Goal: Information Seeking & Learning: Learn about a topic

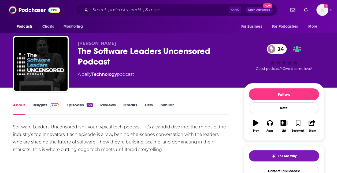
scroll to position [27, 0]
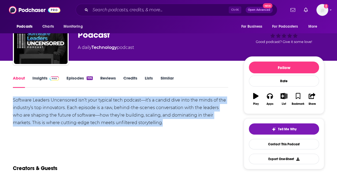
drag, startPoint x: 146, startPoint y: 124, endPoint x: 13, endPoint y: 102, distance: 134.2
click at [13, 102] on div "Software Leaders Uncensored isn’t your typical tech podcast—it’s a candid dive …" at bounding box center [120, 111] width 215 height 30
drag, startPoint x: 13, startPoint y: 102, endPoint x: 35, endPoint y: 105, distance: 21.7
copy div "Software Leaders Uncensored isn’t your typical tech podcast—it’s a candid dive …"
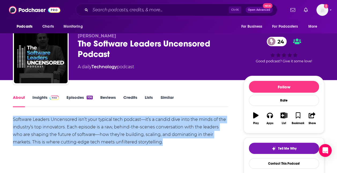
scroll to position [0, 0]
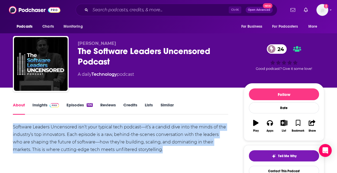
click at [46, 107] on link "Insights" at bounding box center [45, 108] width 27 height 12
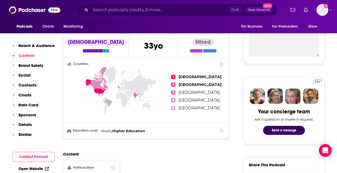
scroll to position [188, 0]
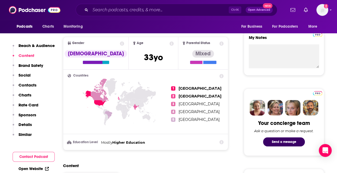
click at [220, 141] on icon at bounding box center [221, 142] width 4 height 4
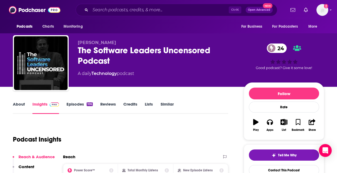
scroll to position [0, 0]
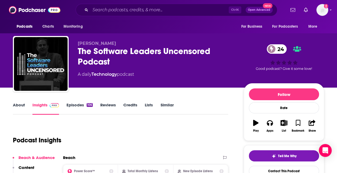
click at [133, 105] on link "Credits" at bounding box center [130, 108] width 14 height 12
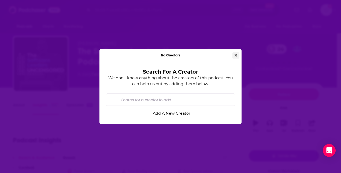
click at [235, 55] on icon "Close" at bounding box center [235, 55] width 3 height 3
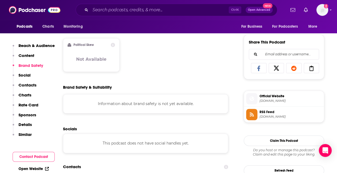
scroll to position [455, 0]
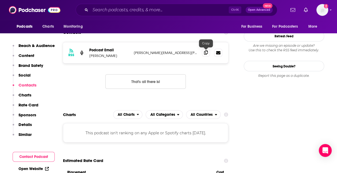
click at [206, 54] on icon at bounding box center [206, 52] width 4 height 4
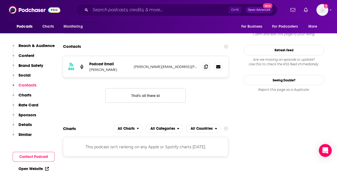
scroll to position [348, 0]
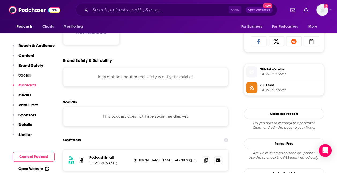
click at [35, 46] on p "Reach & Audience" at bounding box center [36, 45] width 36 height 5
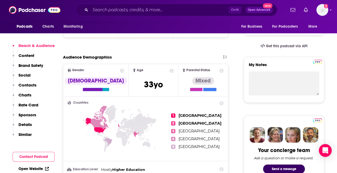
scroll to position [187, 0]
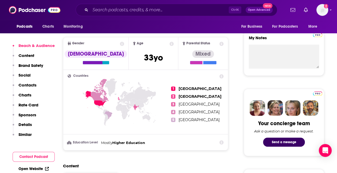
click at [170, 42] on icon at bounding box center [172, 44] width 4 height 4
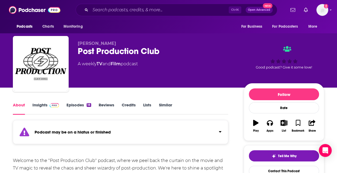
drag, startPoint x: 122, startPoint y: 42, endPoint x: 78, endPoint y: 42, distance: 43.9
click at [78, 42] on p "Gavin Buckland" at bounding box center [156, 43] width 157 height 5
